Goal: Information Seeking & Learning: Learn about a topic

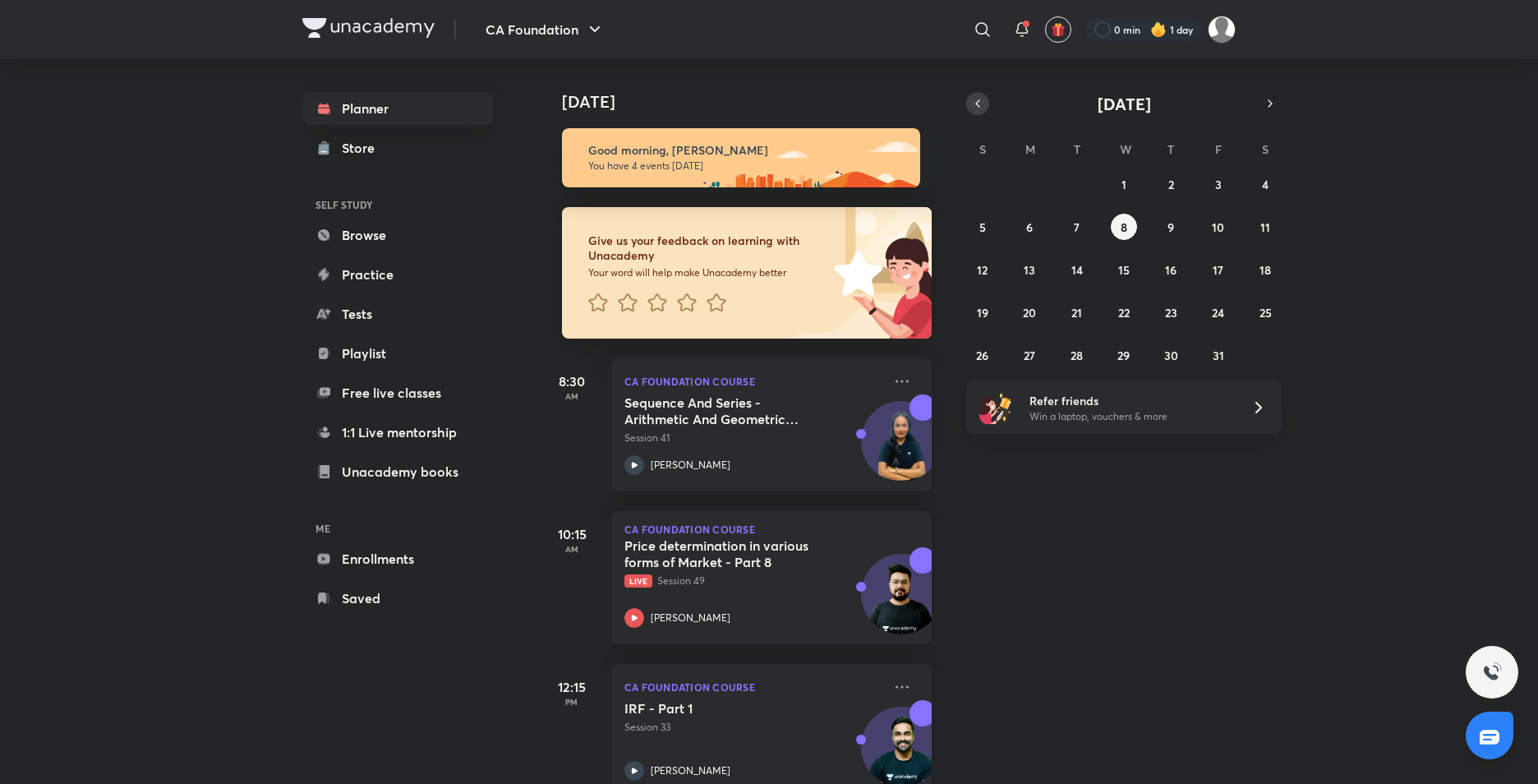
click at [971, 97] on icon "button" at bounding box center [978, 103] width 13 height 15
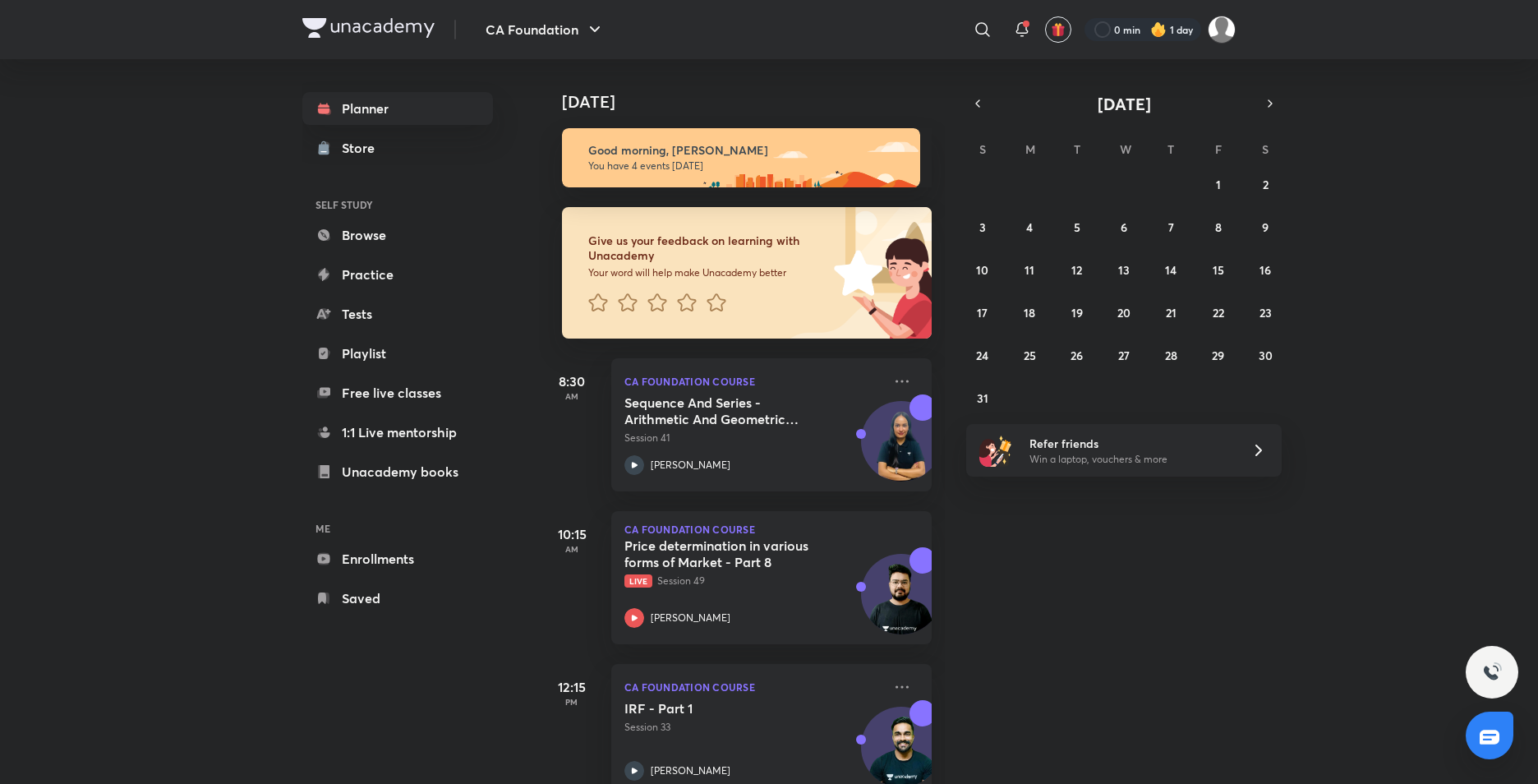
click at [1053, 219] on div "27 28 29 30 31 1 2 3 4 5 6 7 8 9 10 11 12 13 14 15 16 17 18 19 20 21 22 23 24 2…" at bounding box center [1124, 290] width 315 height 240
click at [1039, 222] on button "4" at bounding box center [1029, 227] width 27 height 27
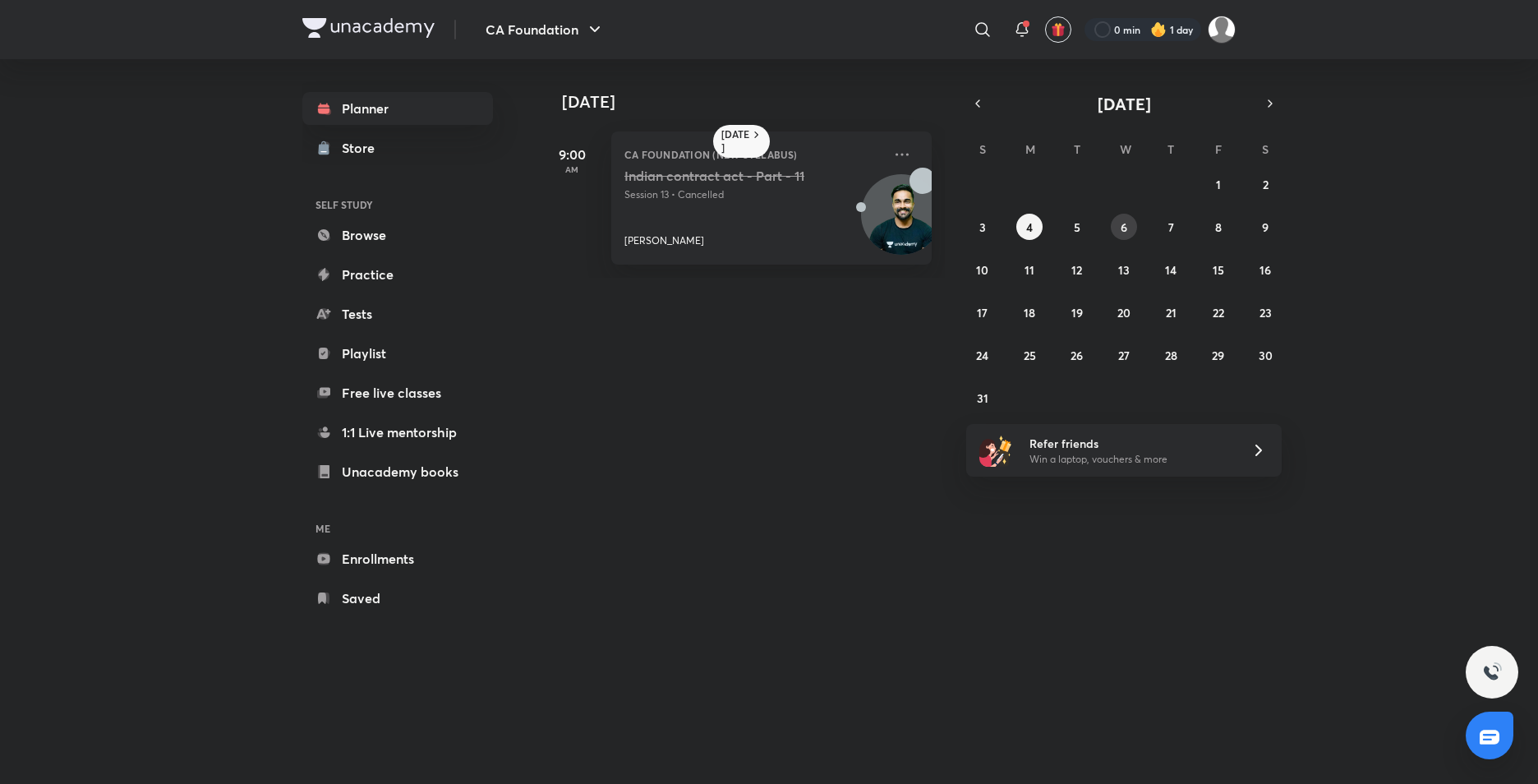
click at [1121, 219] on abbr "6" at bounding box center [1123, 227] width 6 height 16
click at [1079, 229] on abbr "5" at bounding box center [1077, 227] width 6 height 16
click at [708, 240] on p "[PERSON_NAME]" at bounding box center [690, 239] width 80 height 15
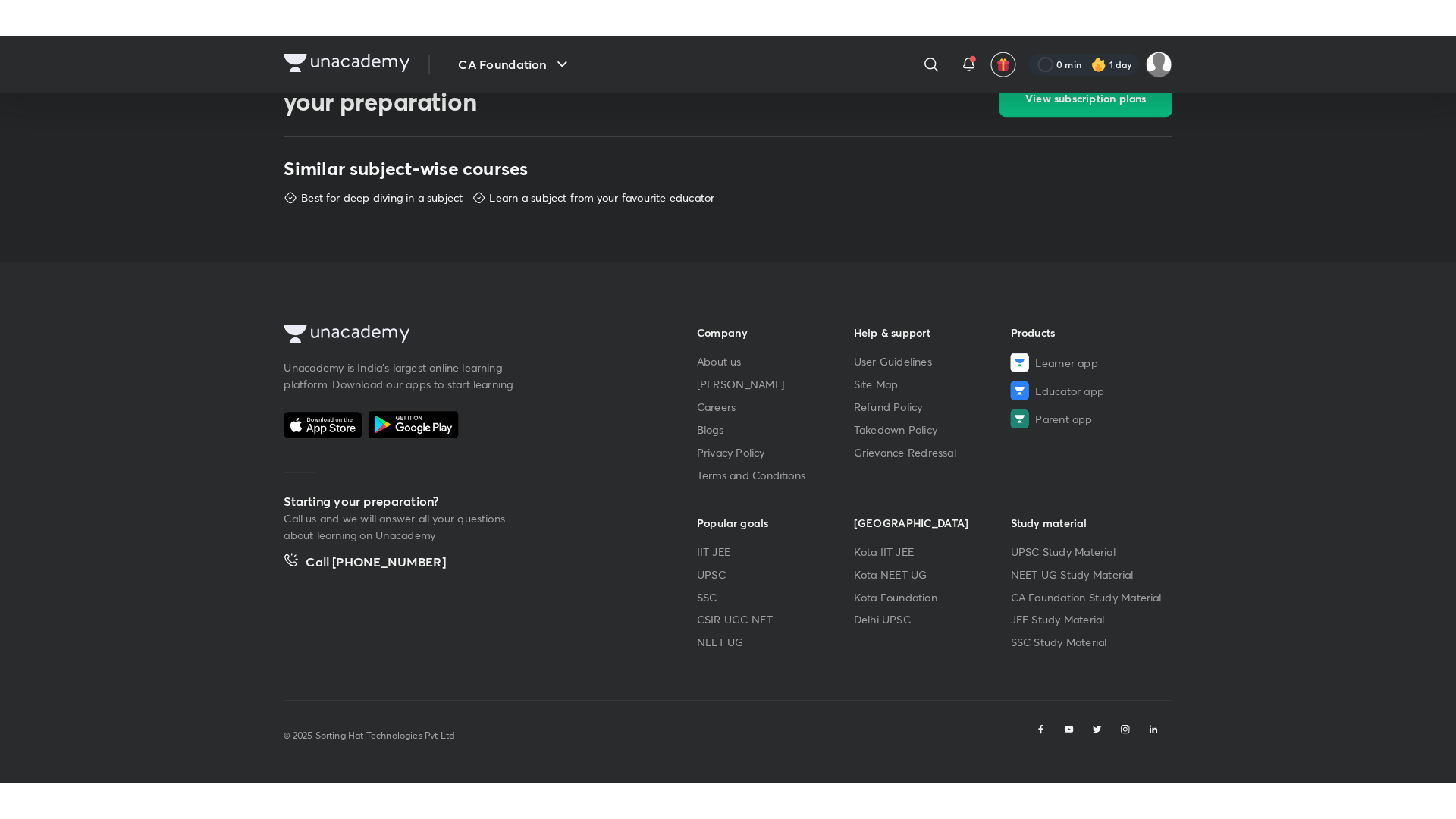
scroll to position [636, 0]
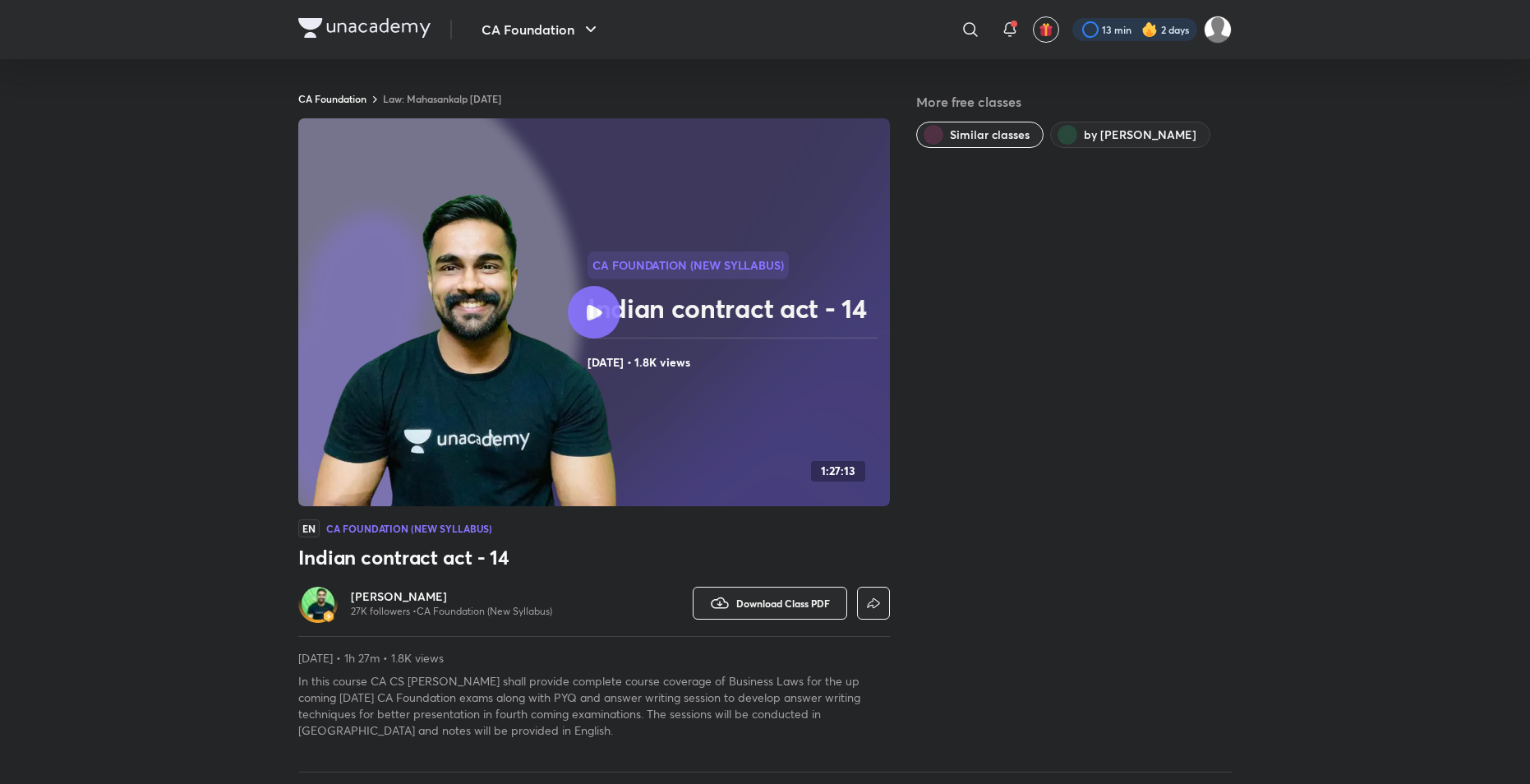
click at [1106, 27] on div at bounding box center [1136, 29] width 125 height 23
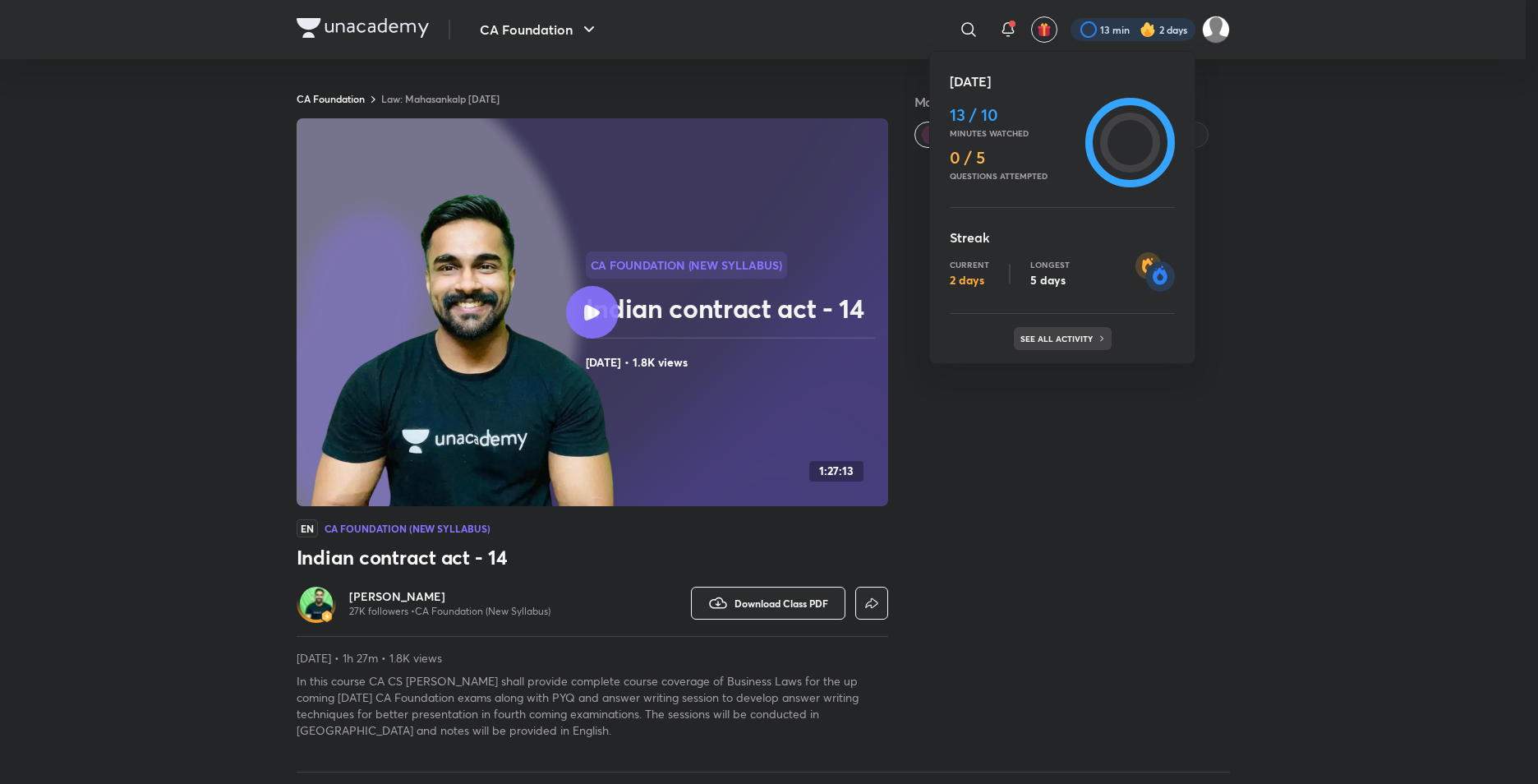
click at [1065, 338] on p "See all activity" at bounding box center [1059, 338] width 76 height 10
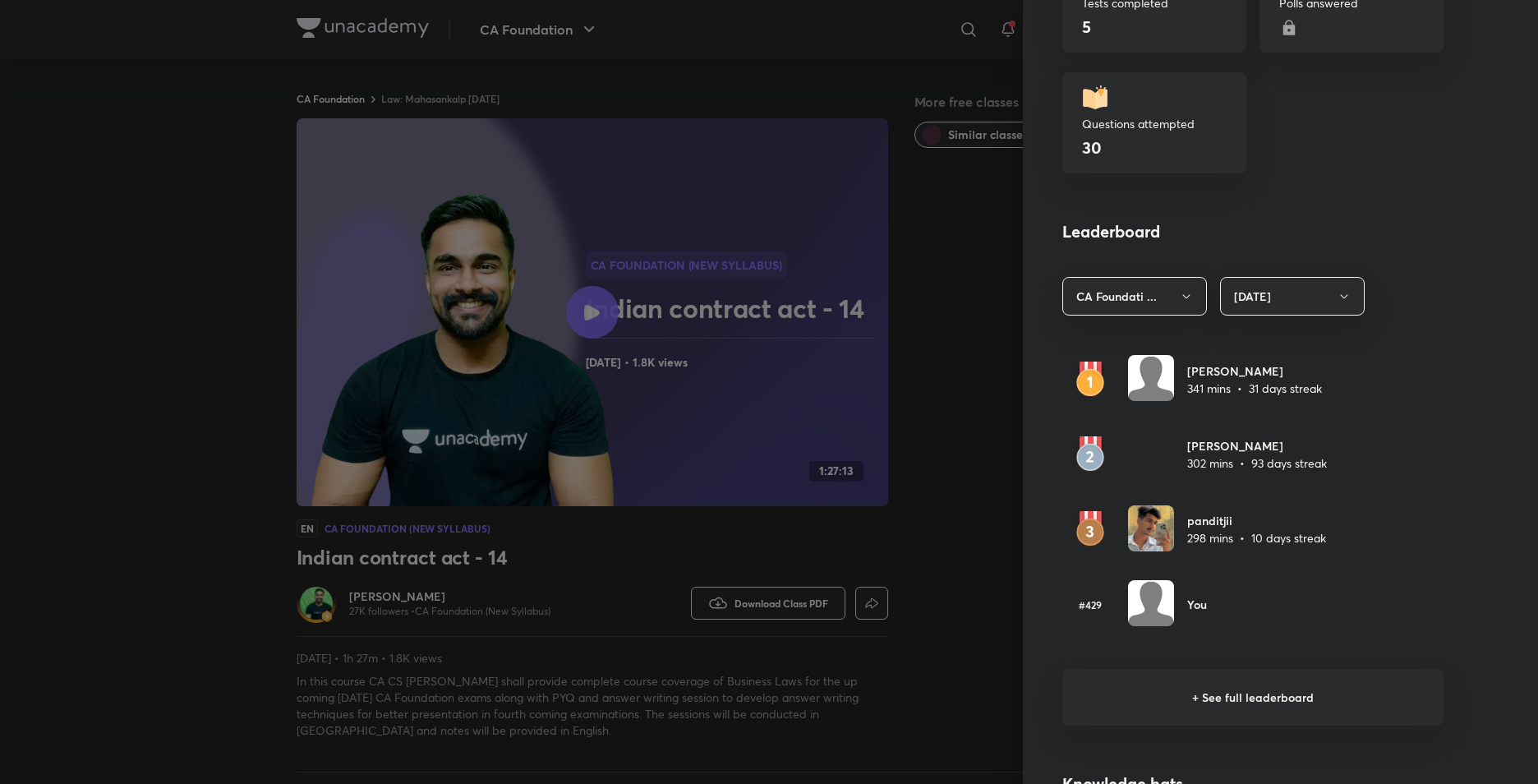
scroll to position [575, 0]
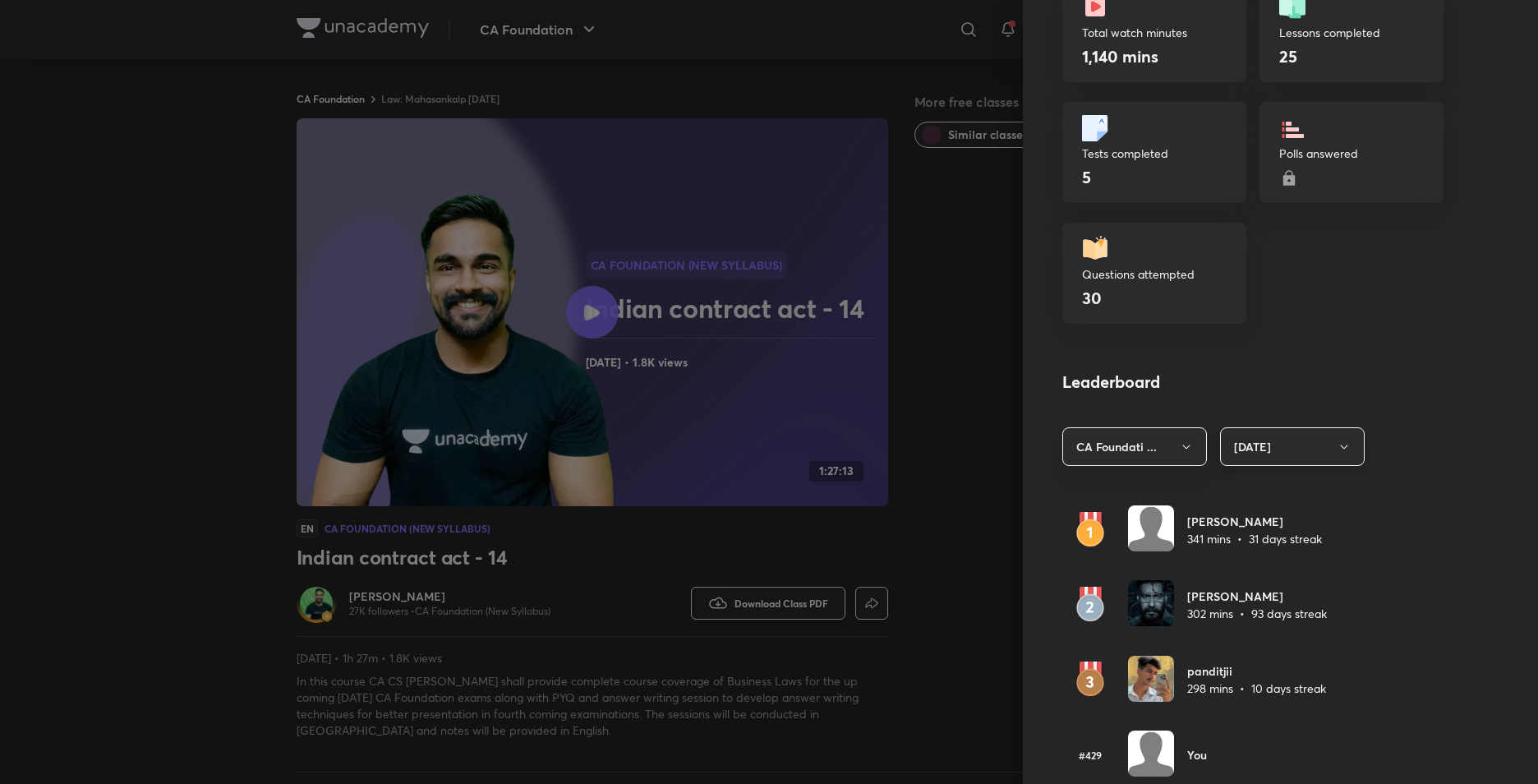
click at [1234, 433] on button "Today" at bounding box center [1292, 447] width 145 height 39
click at [1262, 521] on span "Last 7 days" at bounding box center [1281, 527] width 123 height 18
